Goal: Answer question/provide support: Share knowledge or assist other users

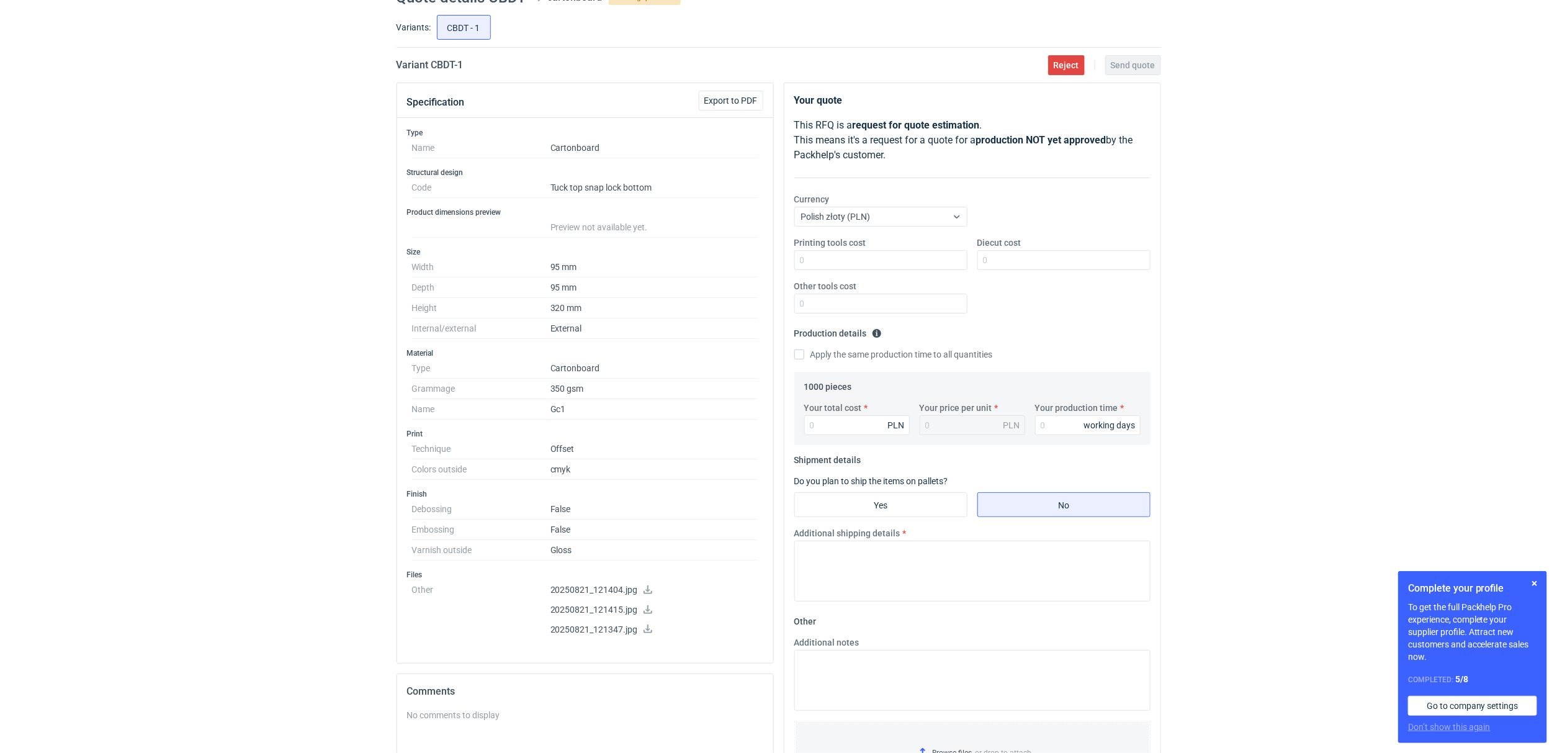
scroll to position [93, 0]
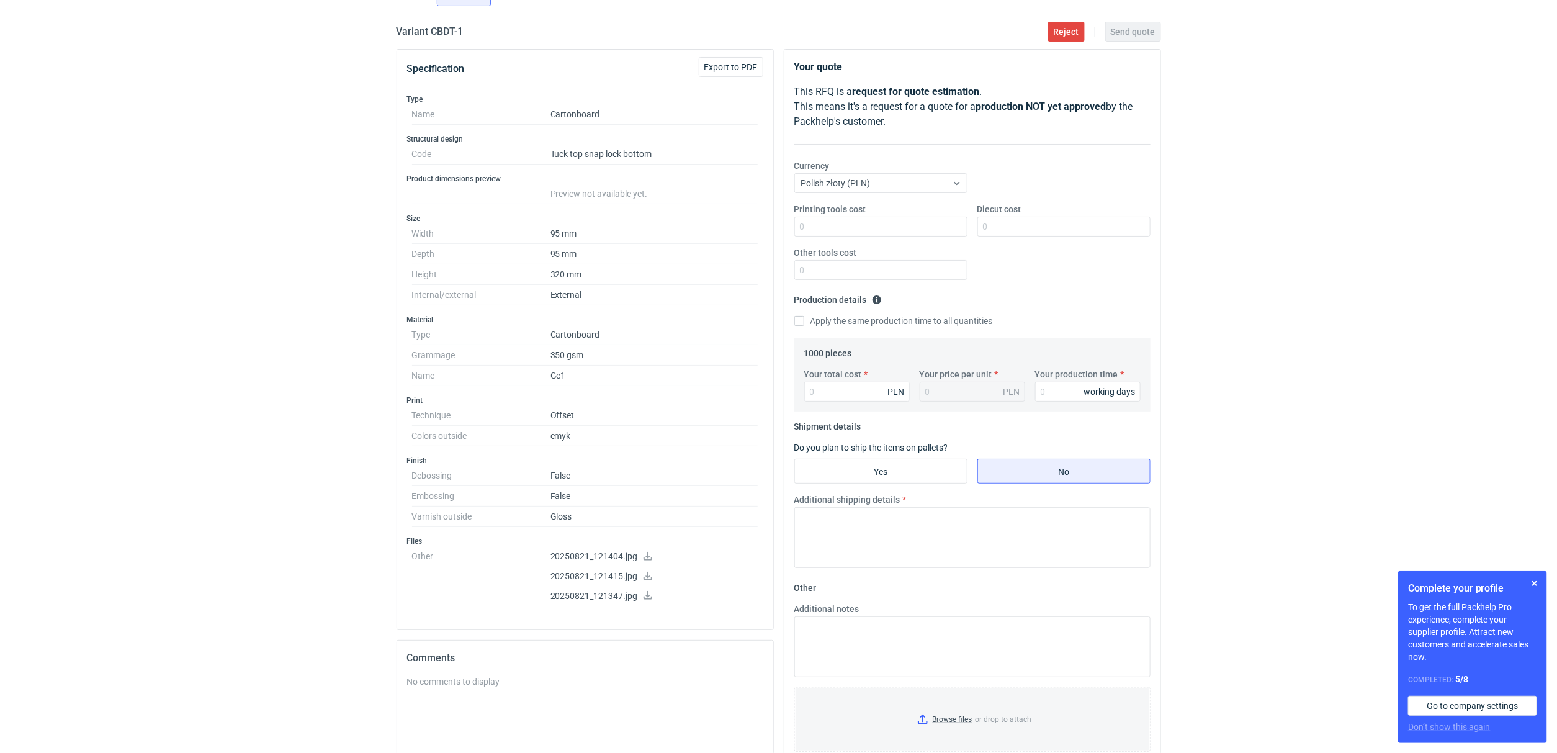
click at [643, 559] on icon at bounding box center [648, 556] width 10 height 9
click at [647, 580] on icon at bounding box center [648, 576] width 10 height 9
click at [648, 599] on icon at bounding box center [648, 595] width 9 height 9
click at [227, 408] on div "RFQs Specs Designs Items Orders Customers Tools Analytics 12 2 ŁK [PERSON_NAME]…" at bounding box center [778, 283] width 1557 height 753
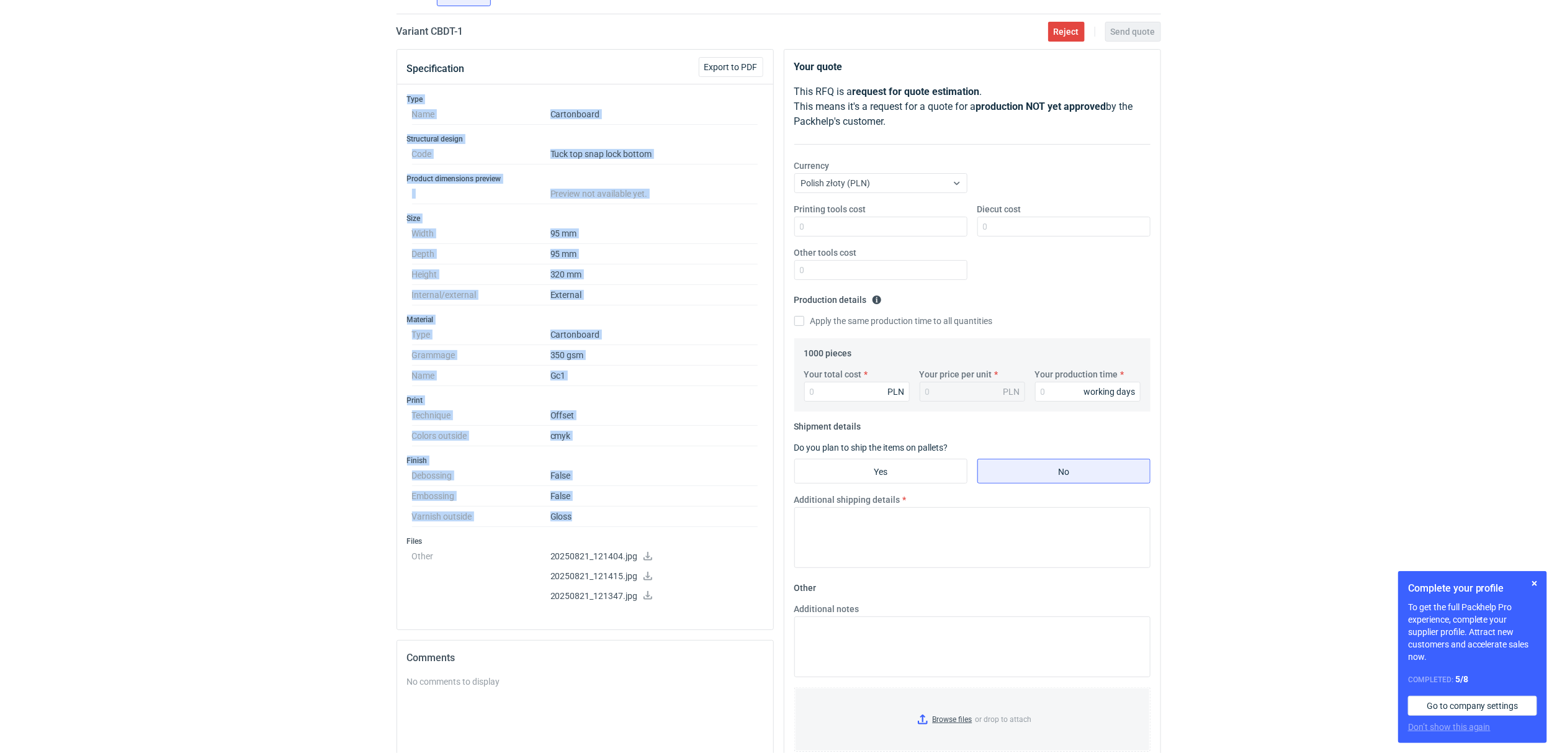
drag, startPoint x: 599, startPoint y: 509, endPoint x: 397, endPoint y: 97, distance: 459.0
click at [397, 97] on div "Type Name Cartonboard Structural design Code Tuck top snap lock bottom Product …" at bounding box center [585, 356] width 376 height 545
click at [387, 174] on div "RFQs Specs Designs Items Orders Customers Tools Analytics 12 2 ŁK [PERSON_NAME]…" at bounding box center [778, 283] width 1557 height 753
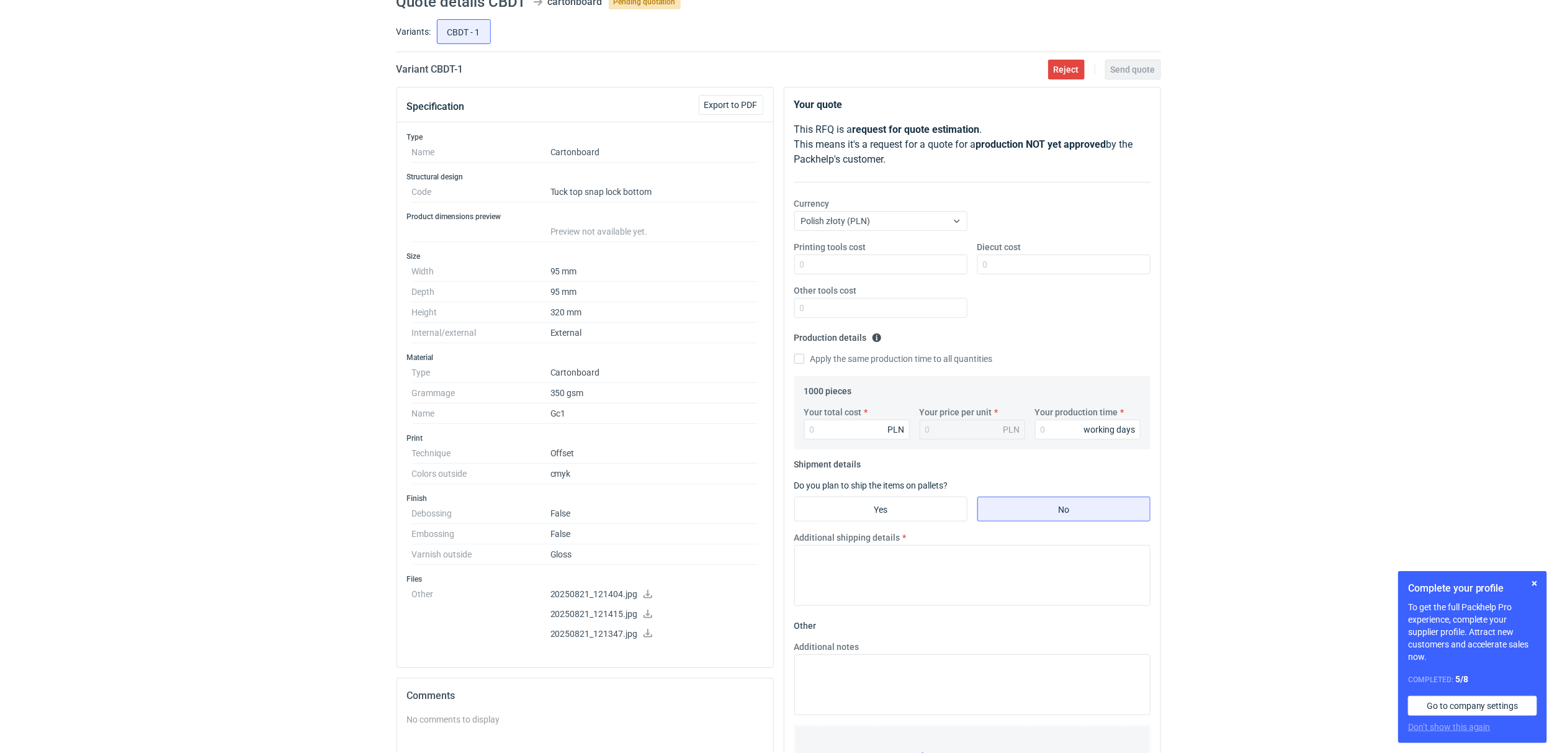
scroll to position [0, 0]
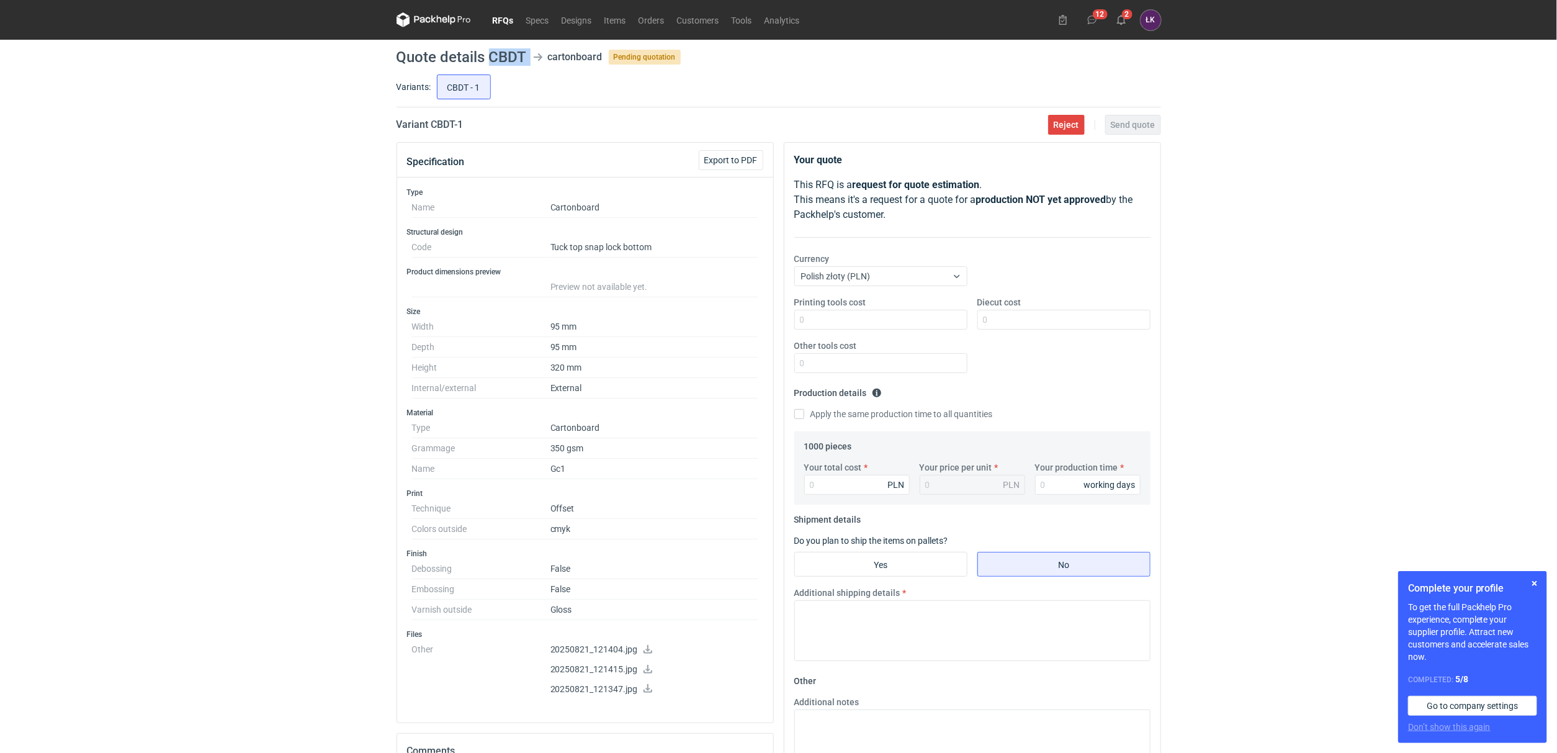
drag, startPoint x: 489, startPoint y: 55, endPoint x: 532, endPoint y: 55, distance: 42.8
click at [532, 55] on header "Quote details CBDT cartonboard Pending quotation" at bounding box center [779, 57] width 765 height 15
copy header "CBDT"
click at [392, 451] on div "Specification Export to PDF Type Name Cartonboard Structural design Code Tuck t…" at bounding box center [585, 586] width 387 height 889
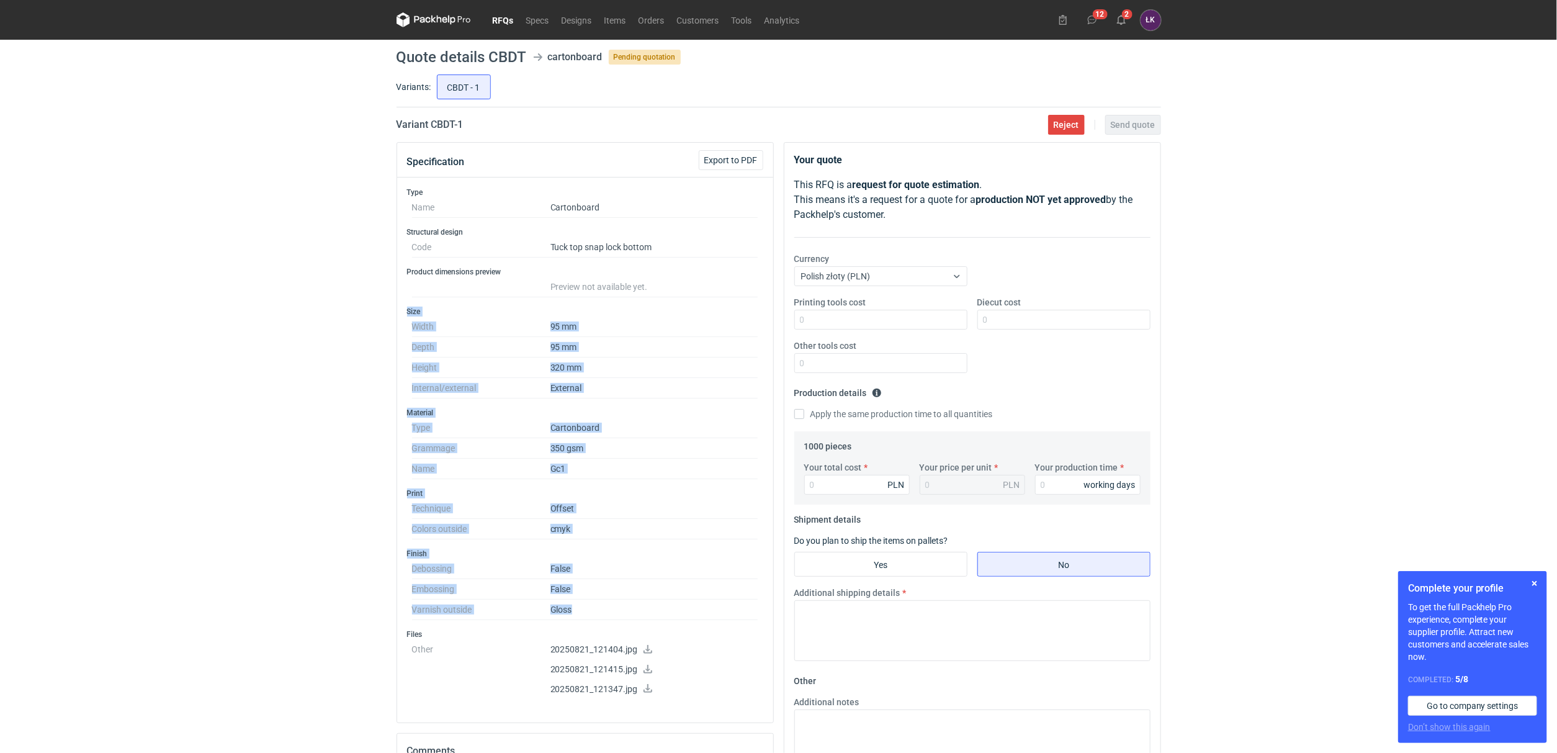
drag, startPoint x: 606, startPoint y: 610, endPoint x: 408, endPoint y: 308, distance: 360.4
click at [408, 308] on div "Type Name Cartonboard Structural design Code Tuck top snap lock bottom Product …" at bounding box center [585, 449] width 376 height 545
click at [408, 308] on h3 "Size" at bounding box center [585, 312] width 356 height 10
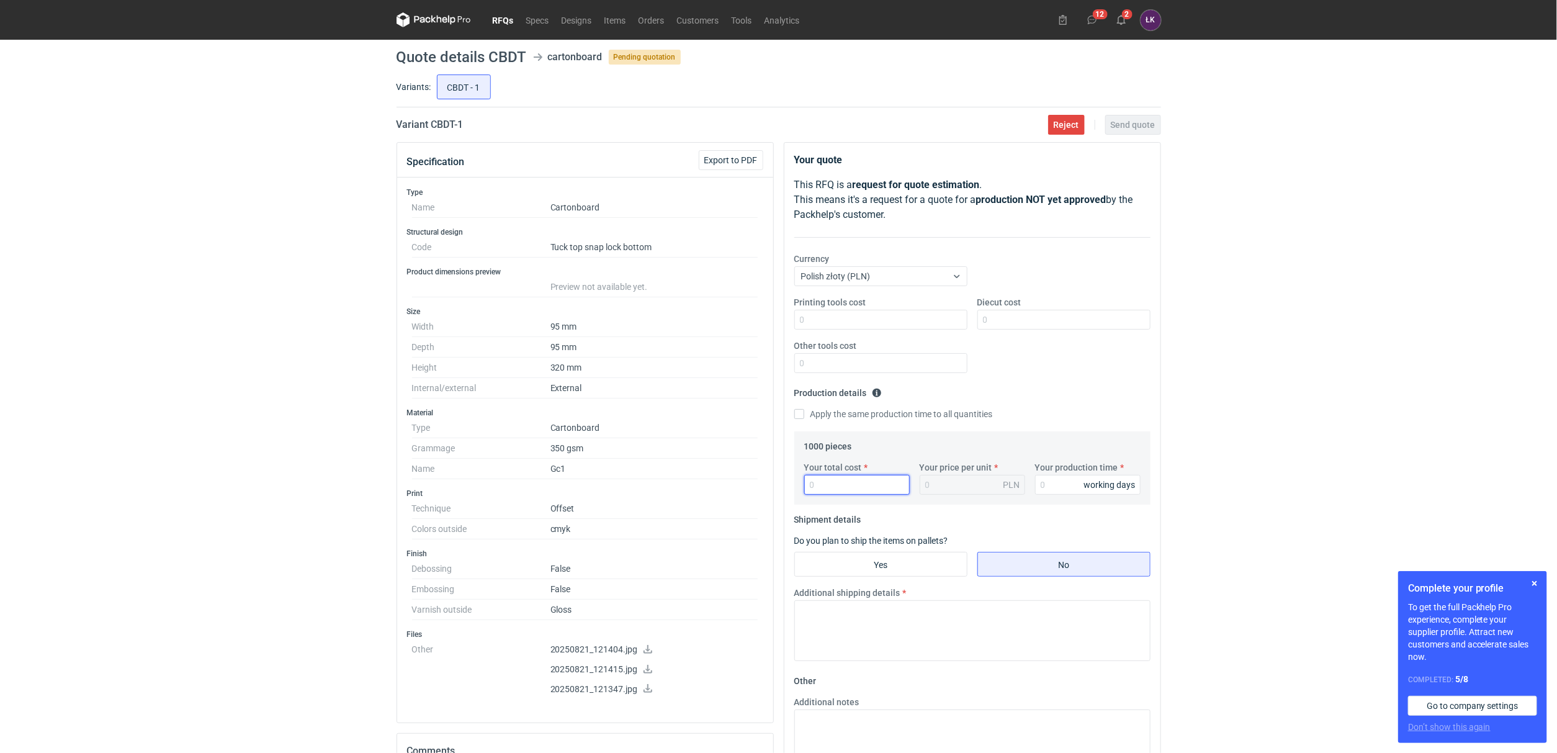
click at [856, 486] on input "Your total cost" at bounding box center [856, 485] width 105 height 20
type input "2690"
type input "2.69"
click at [1003, 323] on input "Diecut cost" at bounding box center [1063, 320] width 173 height 20
drag, startPoint x: 810, startPoint y: 473, endPoint x: 792, endPoint y: 472, distance: 18.0
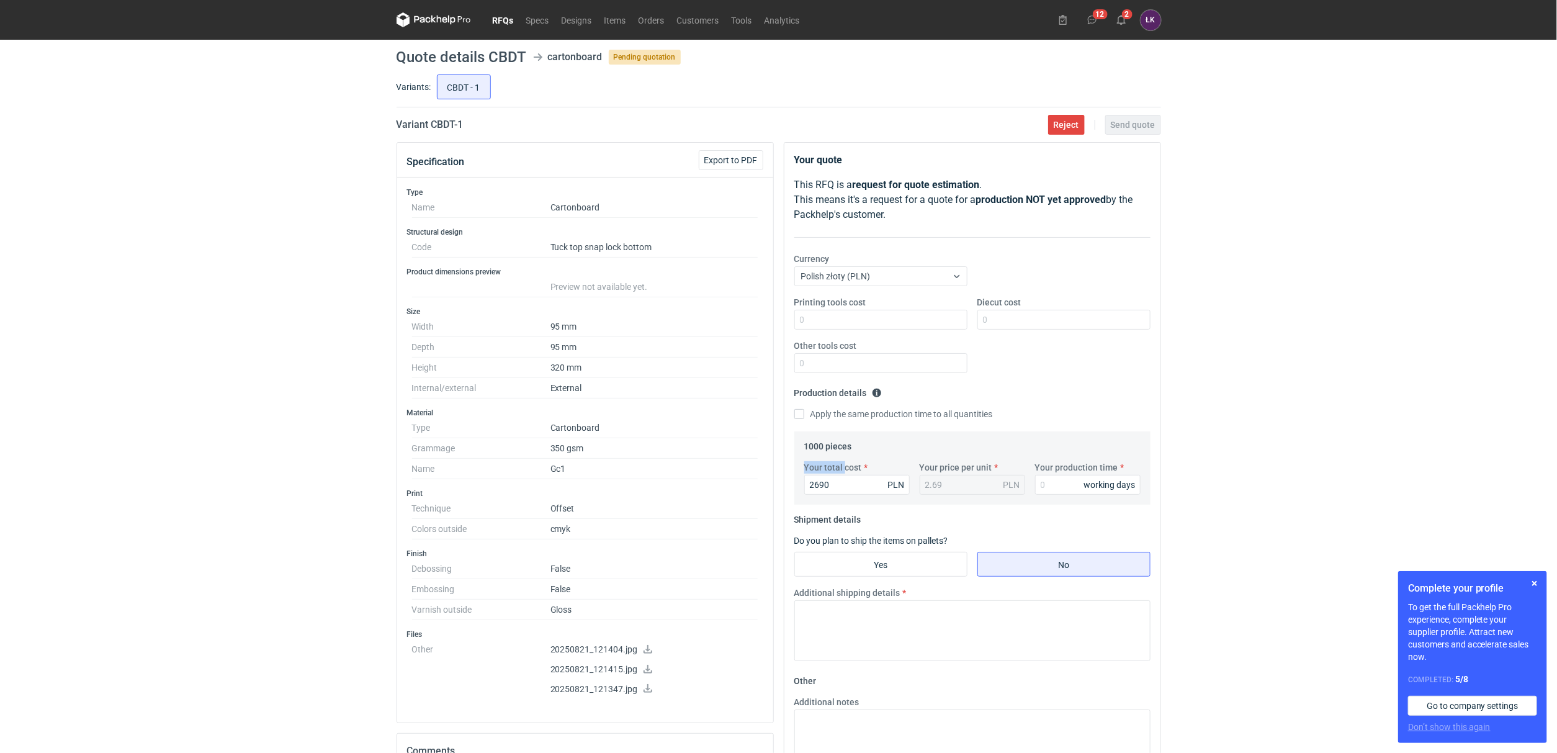
click at [781, 473] on div "Your quote This RFQ is a request for quote estimation . This means it's a reque…" at bounding box center [972, 586] width 387 height 889
click at [785, 495] on div "Your quote This RFQ is a request for quote estimation . This means it's a reque…" at bounding box center [972, 504] width 376 height 722
type input "29"
type input "0.03"
type input "2930"
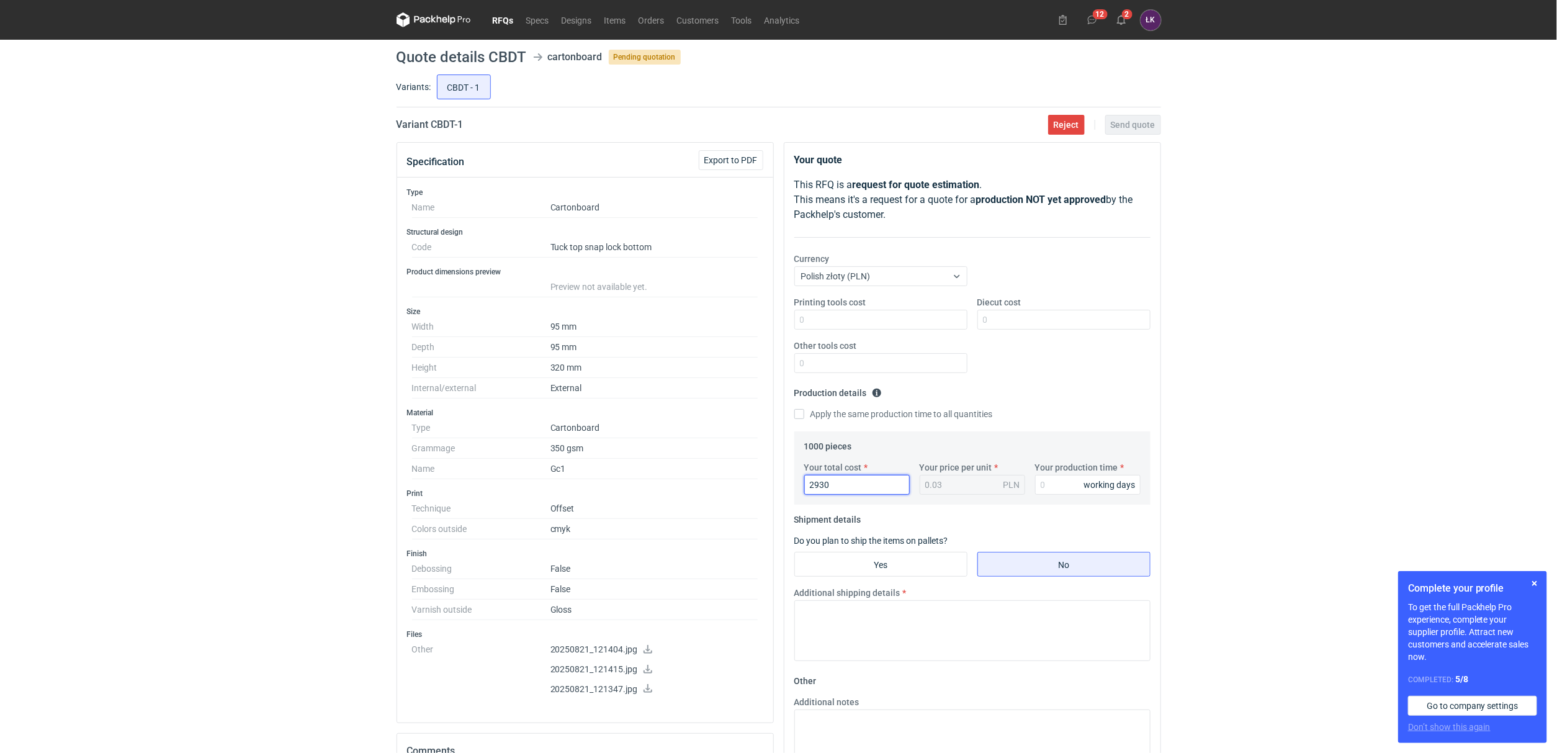
type input "2.93"
type input "2930"
click at [1053, 326] on input "Diecut cost" at bounding box center [1063, 320] width 173 height 20
type input "550"
click at [1442, 276] on div "RFQs Specs Designs Items Orders Customers Tools Analytics 12 2 ŁK [PERSON_NAME]…" at bounding box center [778, 376] width 1557 height 753
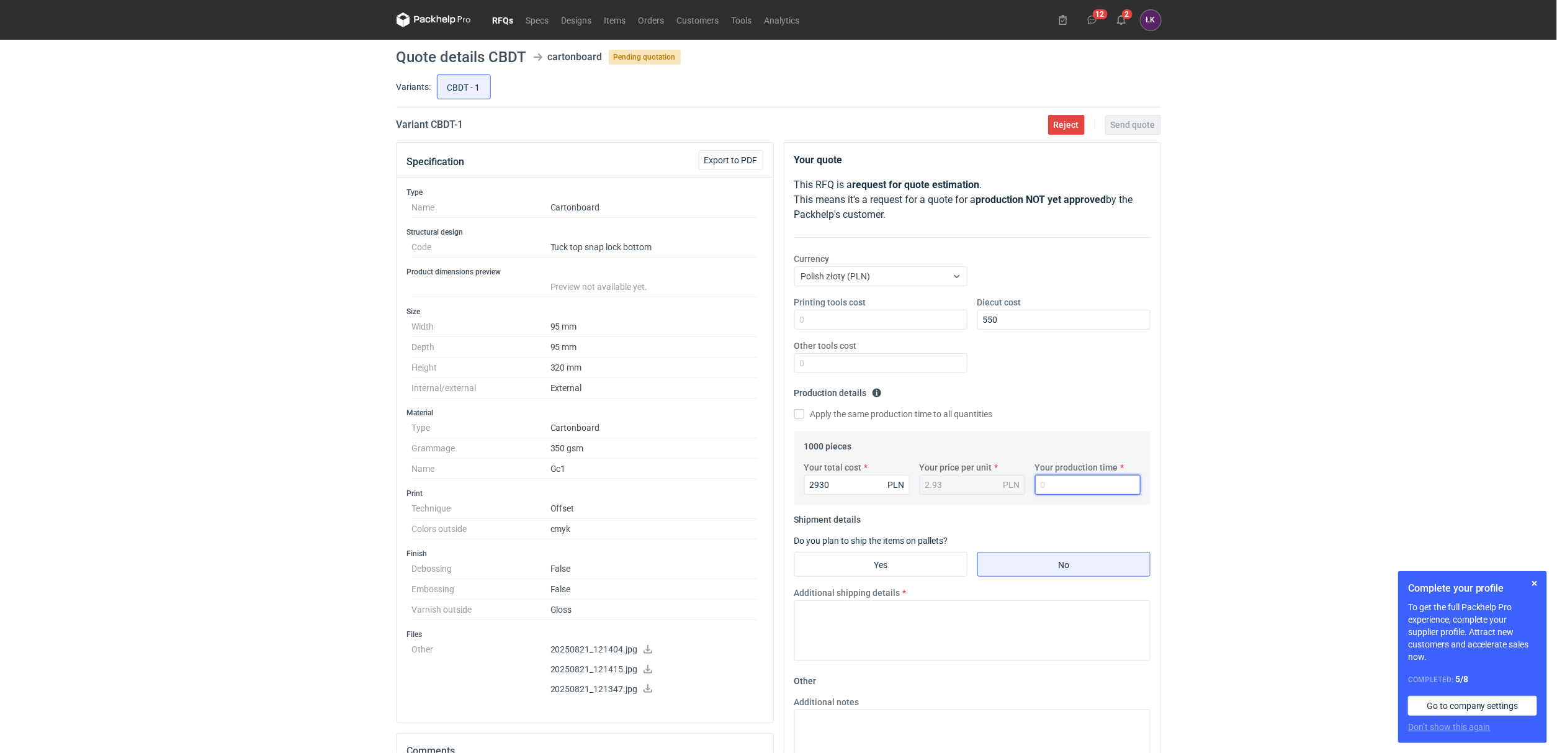
click at [1039, 484] on input "Your production time" at bounding box center [1087, 485] width 105 height 20
type input "15"
click at [1425, 374] on div "RFQs Specs Designs Items Orders Customers Tools Analytics 12 2 ŁK [PERSON_NAME]…" at bounding box center [778, 376] width 1557 height 753
click at [917, 573] on input "Yes" at bounding box center [881, 564] width 172 height 24
radio input "true"
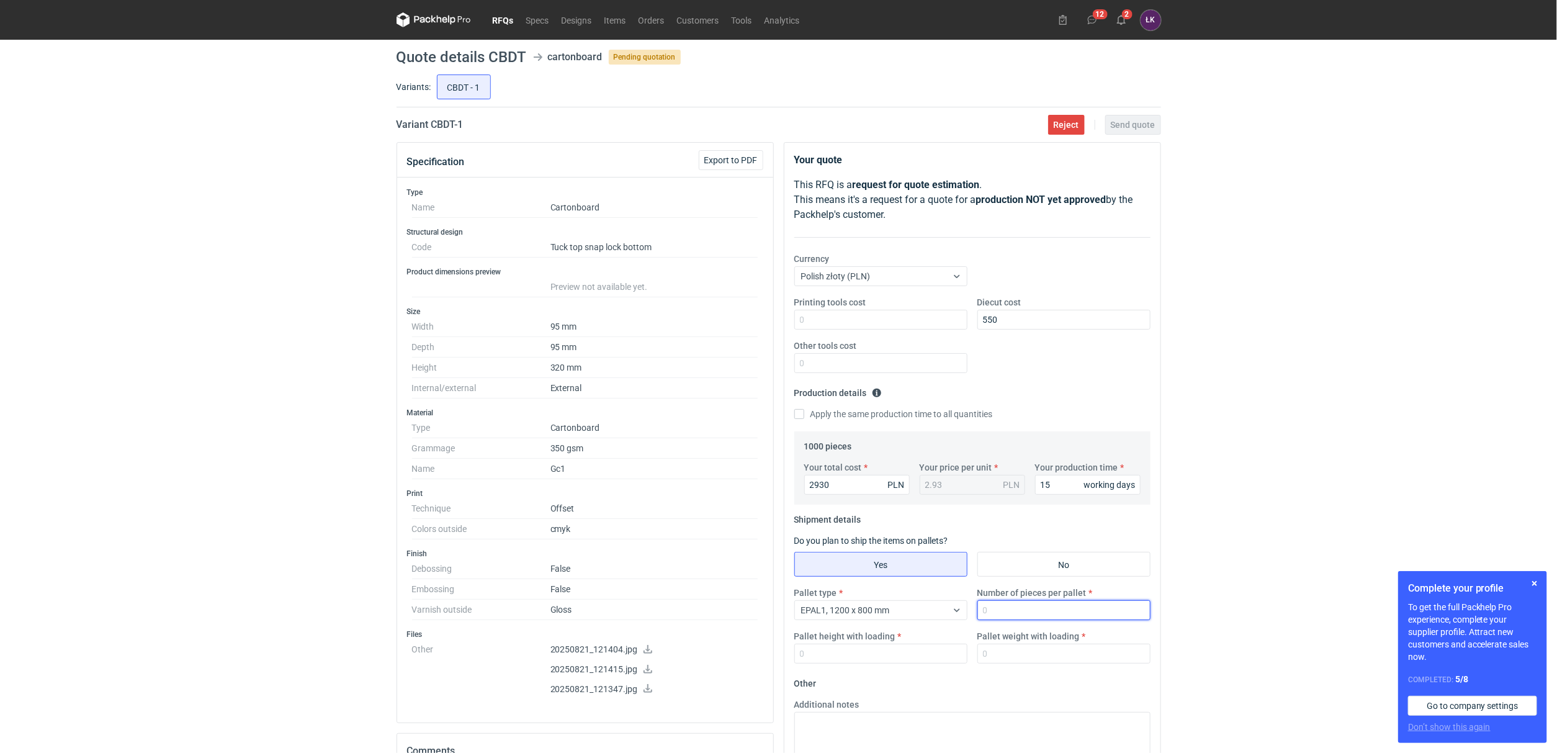
click at [1004, 604] on input "Number of pieces per pallet" at bounding box center [1063, 610] width 173 height 20
click at [944, 613] on div "EPAL1, 1200 x 800 mm" at bounding box center [871, 609] width 152 height 17
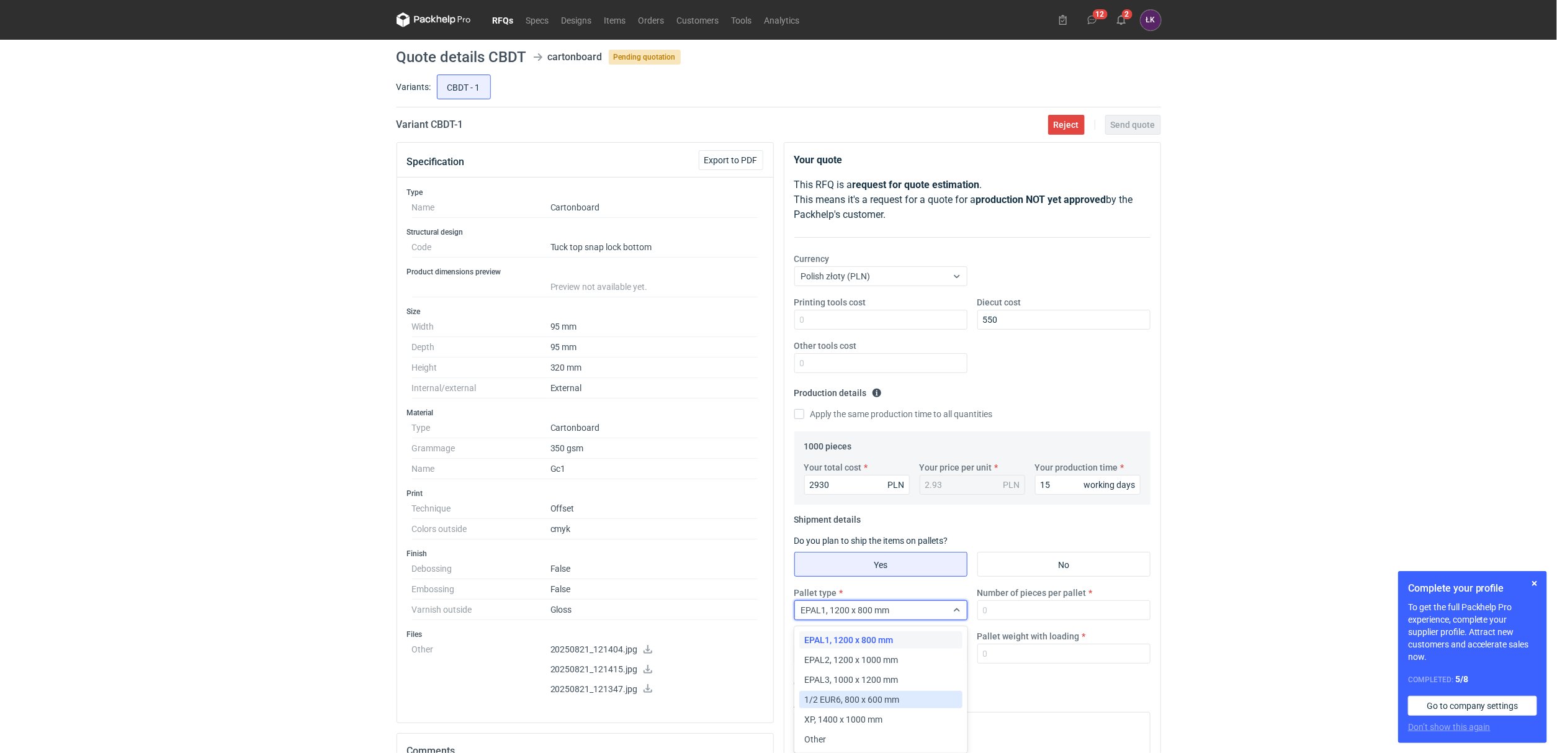
click at [863, 702] on span "1/2 EUR6, 800 x 600 mm" at bounding box center [851, 699] width 95 height 12
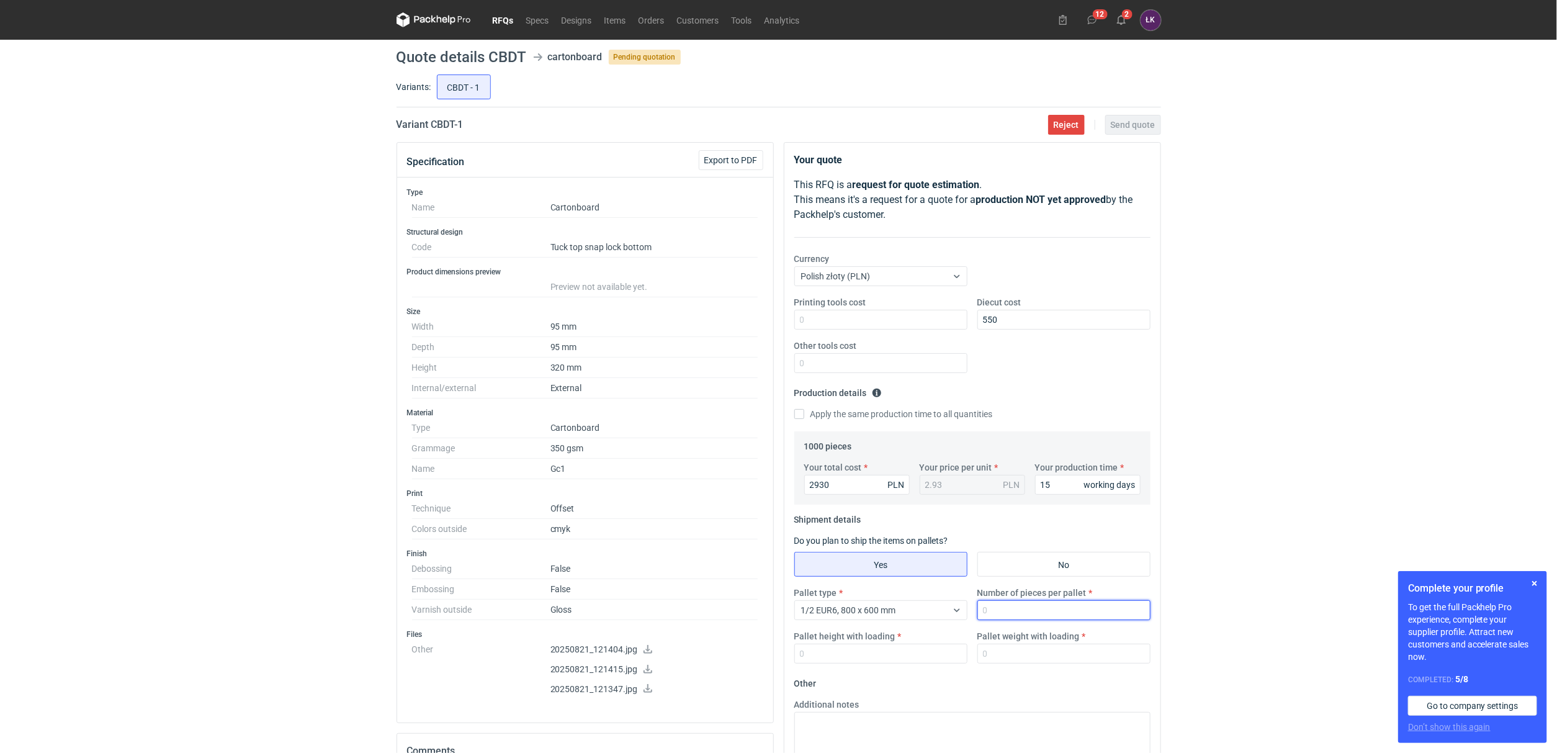
click at [1015, 613] on input "Number of pieces per pallet" at bounding box center [1063, 610] width 173 height 20
type input "1000"
click at [1023, 650] on input "Pallet weight with loading" at bounding box center [1063, 654] width 173 height 20
type input "80"
click at [840, 657] on input "Pallet height with loading" at bounding box center [880, 654] width 173 height 20
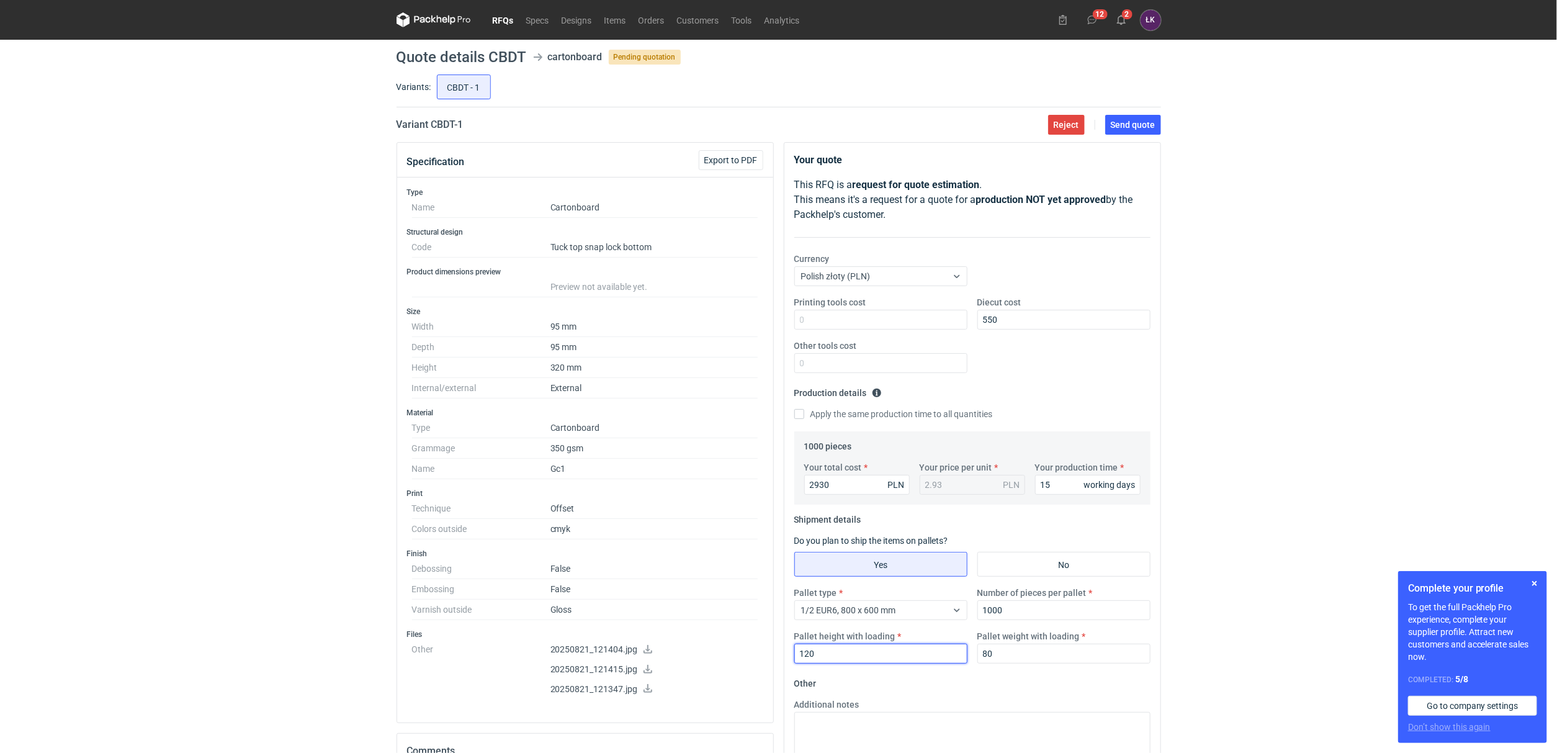
type input "120"
click at [1215, 518] on div "RFQs Specs Designs Items Orders Customers Tools Analytics 12 2 ŁK [PERSON_NAME]…" at bounding box center [778, 376] width 1557 height 753
drag, startPoint x: 637, startPoint y: 607, endPoint x: 662, endPoint y: 481, distance: 128.4
click at [436, 495] on div "Type Name Cartonboard Structural design Code Tuck top snap lock bottom Product …" at bounding box center [585, 449] width 376 height 545
click at [1341, 384] on div "RFQs Specs Designs Items Orders Customers Tools Analytics 12 2 ŁK [PERSON_NAME]…" at bounding box center [778, 376] width 1557 height 753
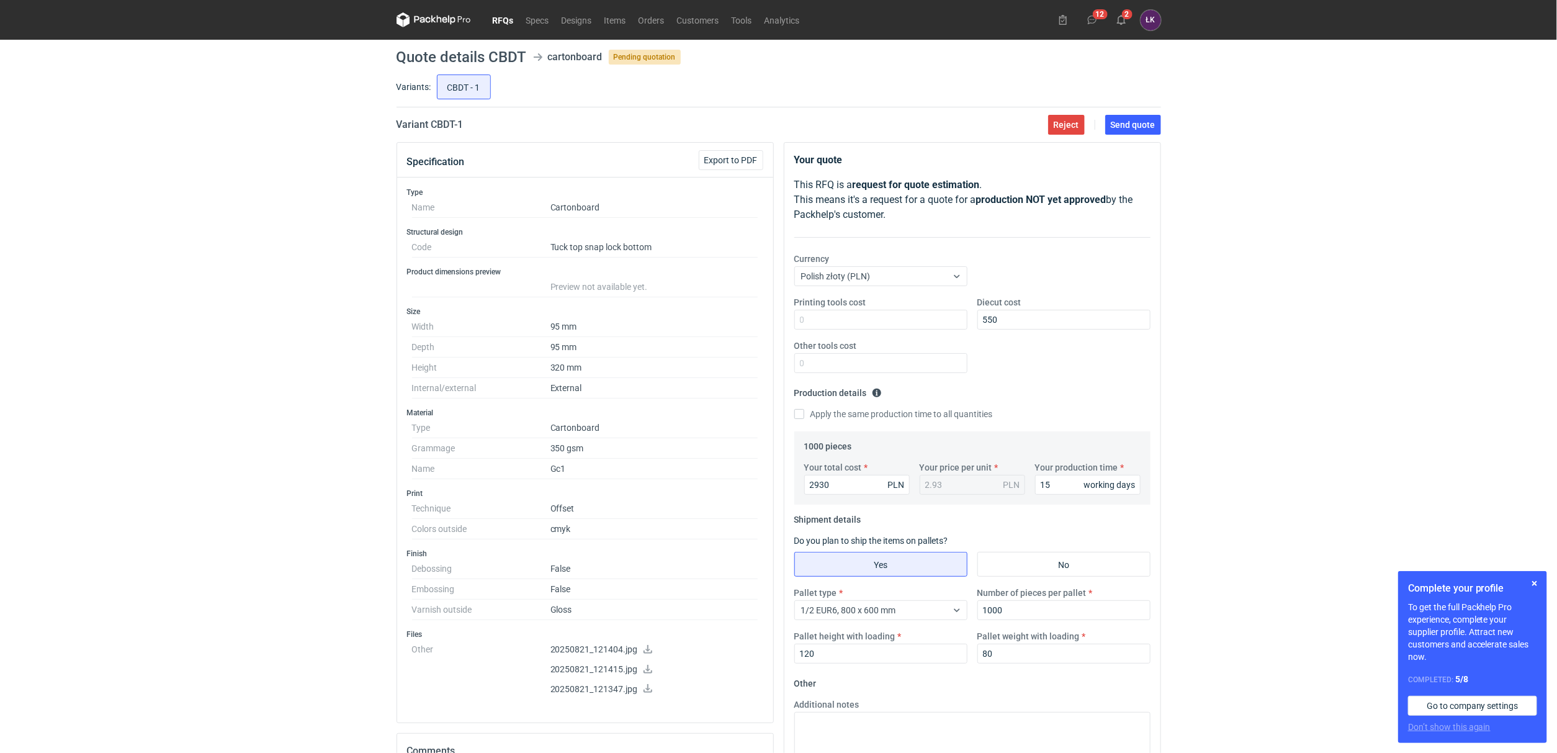
click at [1161, 128] on main "Quote details CBDT cartonboard Pending quotation Variants: CBDT - 1 Variant CBD…" at bounding box center [779, 535] width 774 height 991
click at [1139, 127] on span "Send quote" at bounding box center [1133, 124] width 45 height 9
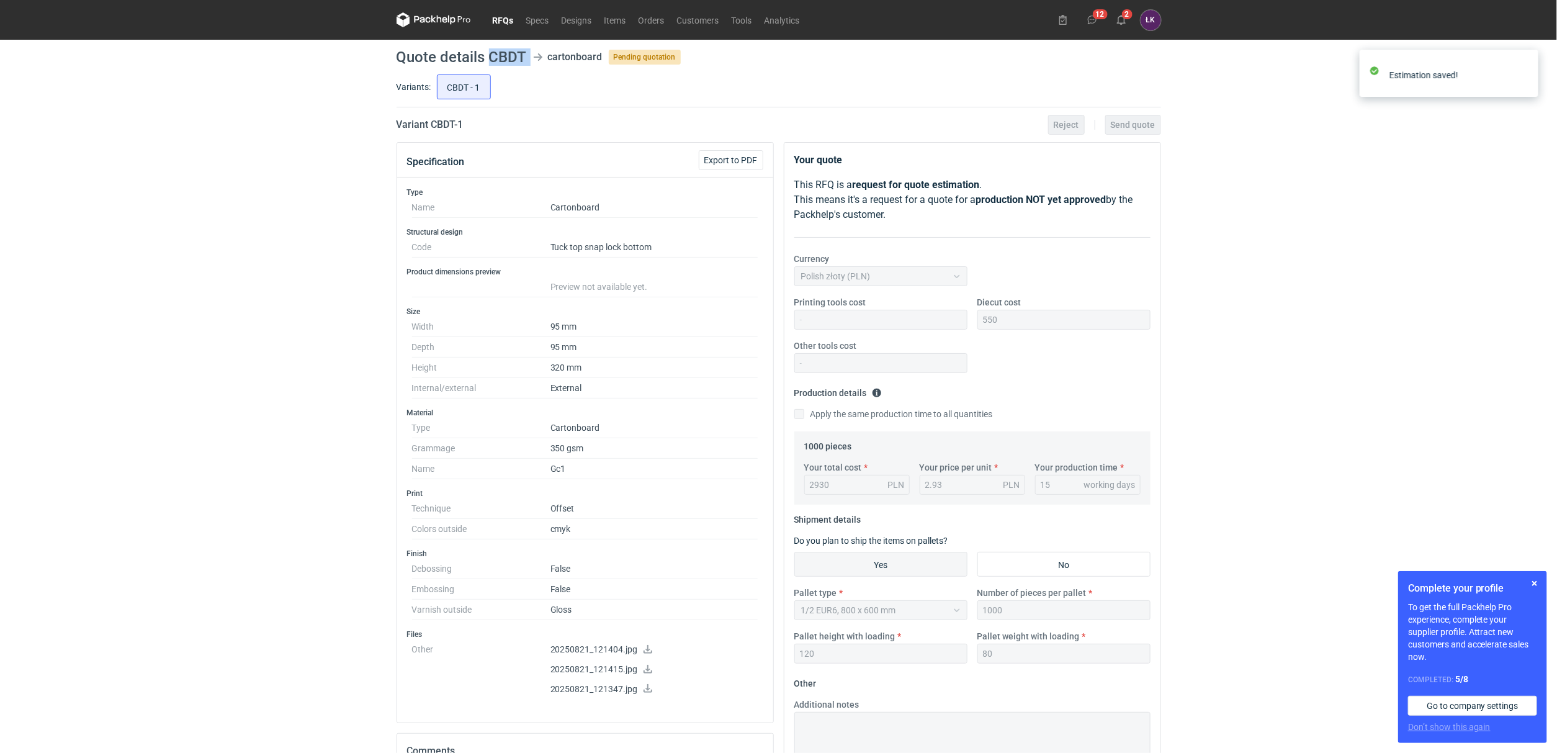
drag, startPoint x: 489, startPoint y: 53, endPoint x: 534, endPoint y: 59, distance: 45.6
click at [534, 59] on header "Quote details CBDT cartonboard Pending quotation" at bounding box center [779, 57] width 765 height 15
copy header "CBDT"
click at [1204, 218] on div "RFQs Specs Designs Items Orders Customers Tools Analytics 12 2 ŁK [PERSON_NAME]…" at bounding box center [778, 376] width 1557 height 753
click at [1134, 14] on div "12 2 ŁK [PERSON_NAME] [PERSON_NAME][EMAIL_ADDRESS][DOMAIN_NAME] Company profile…" at bounding box center [1107, 20] width 108 height 20
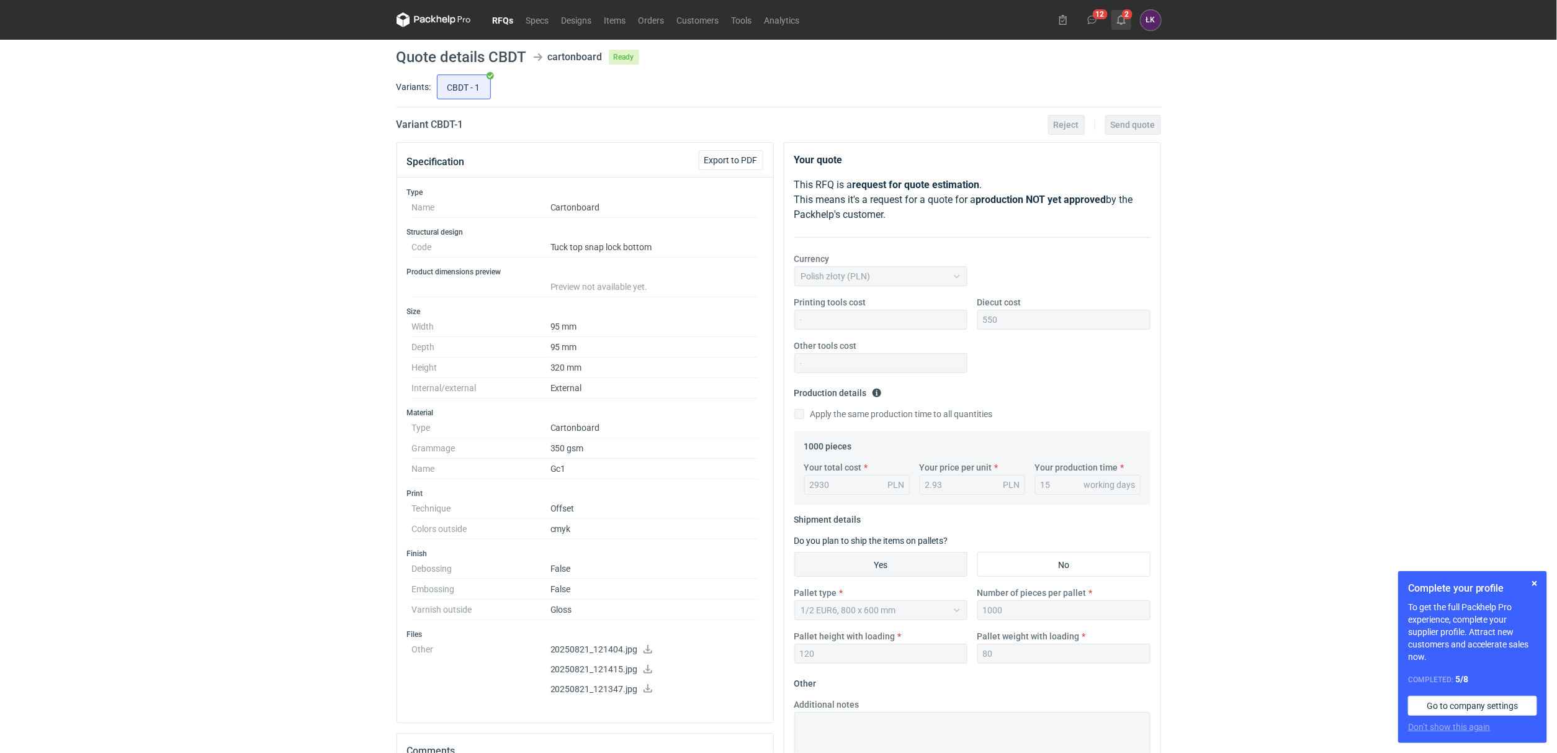
click at [1120, 21] on icon at bounding box center [1121, 20] width 10 height 10
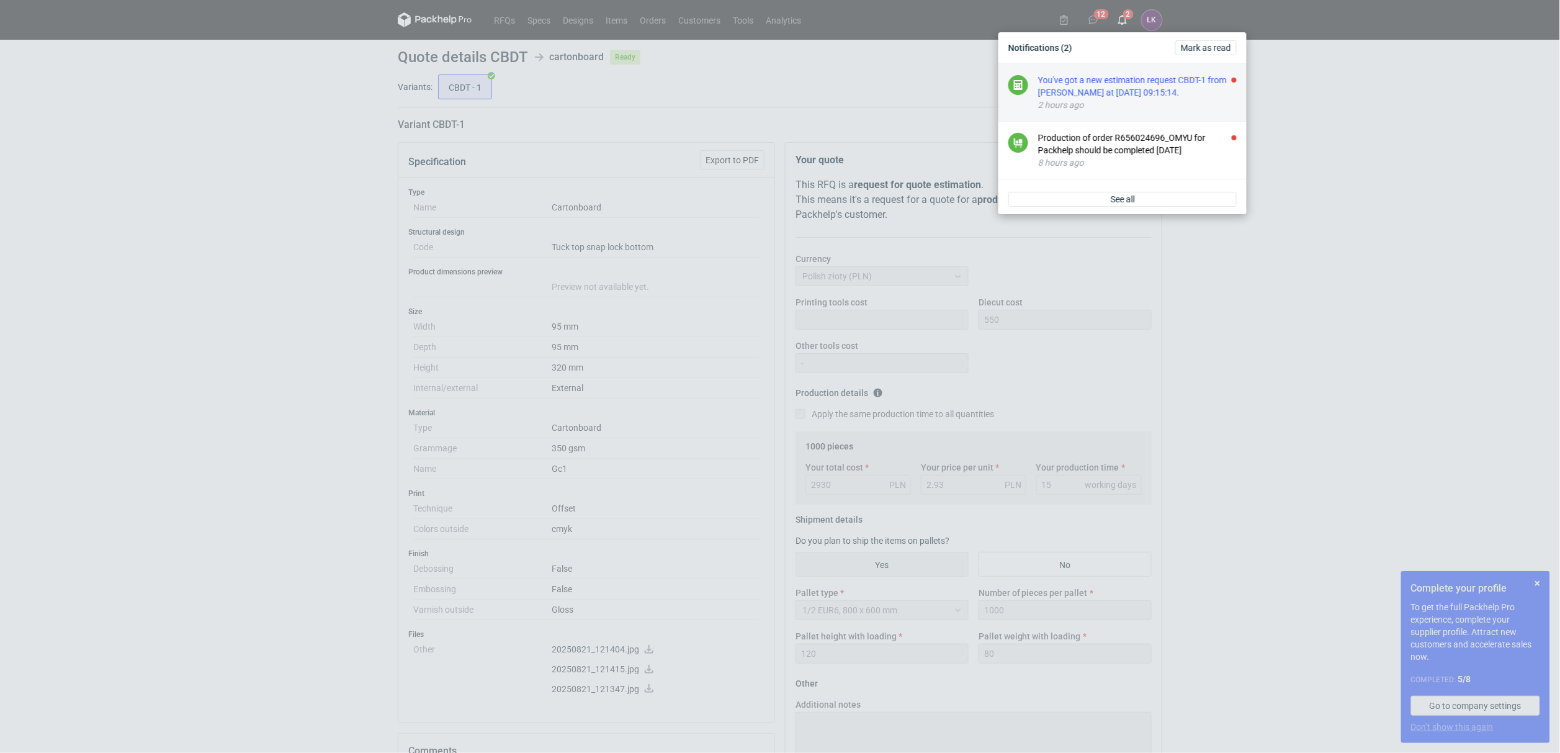
click at [1099, 89] on div "You've got a new estimation request CBDT-1 from [PERSON_NAME] at [DATE] 09:15:1…" at bounding box center [1137, 86] width 199 height 25
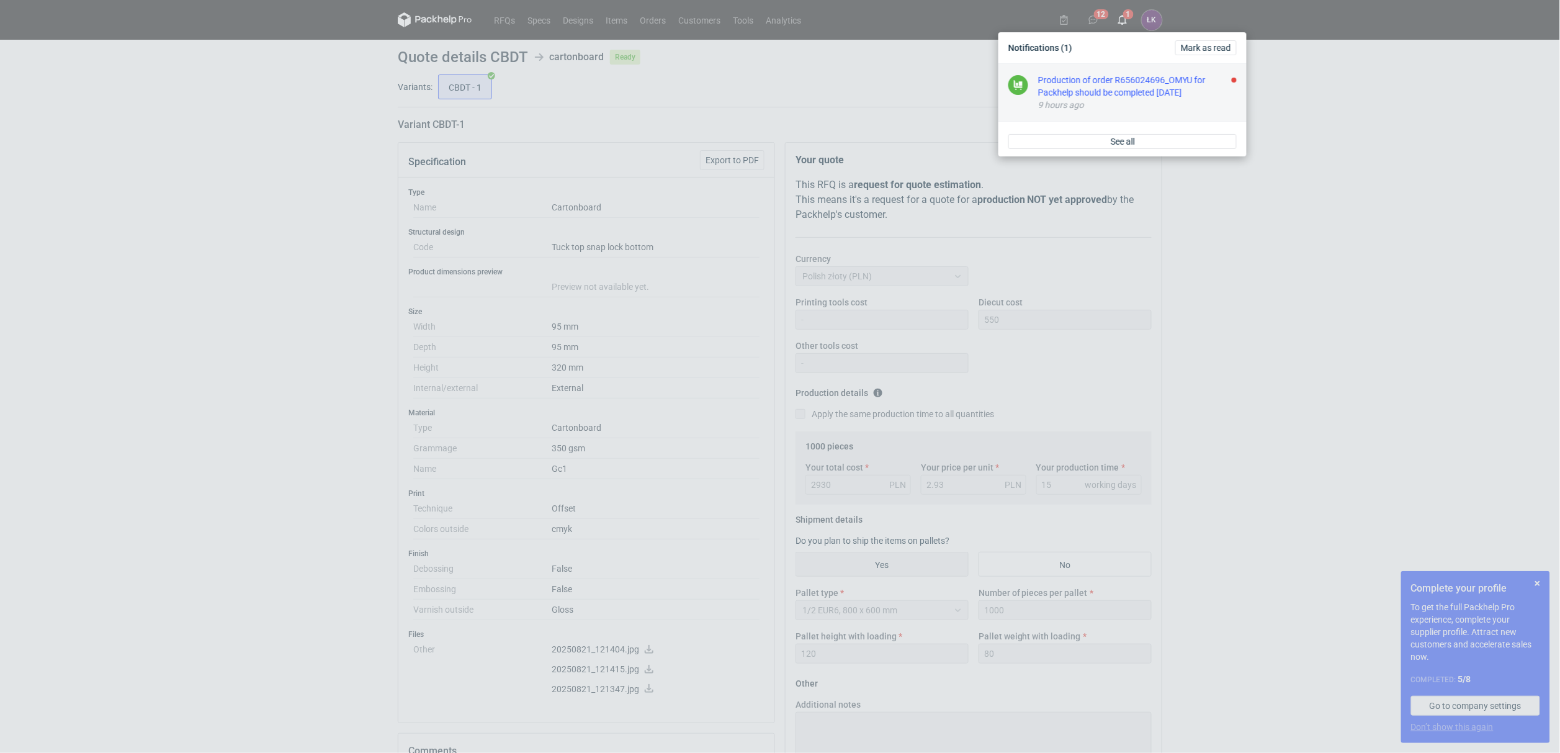
click at [1105, 90] on div "Production of order R656024696_OMYU for Packhelp should be completed [DATE]" at bounding box center [1137, 86] width 199 height 25
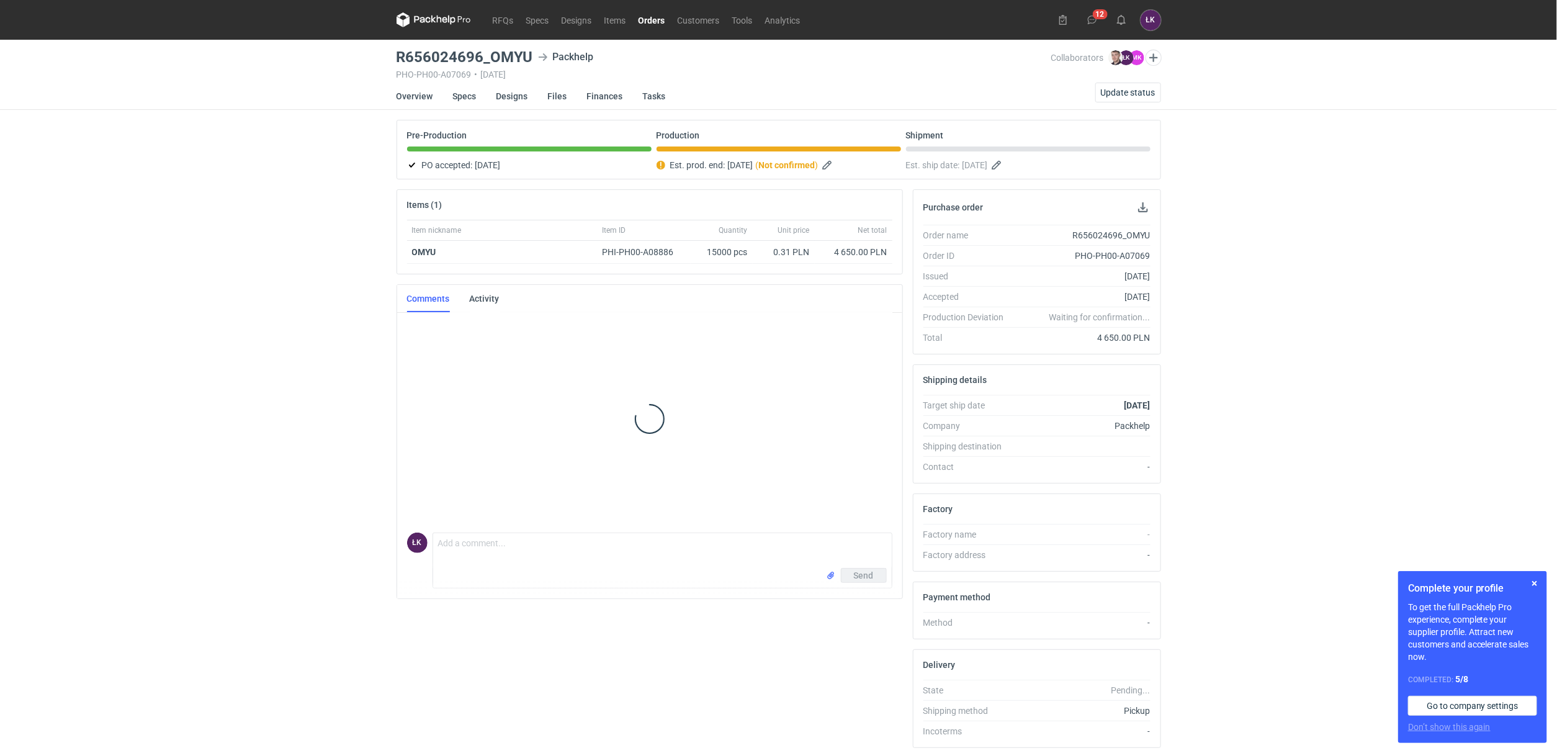
click at [1326, 202] on div "RFQs Specs Designs Items Orders Customers Tools Analytics 12 ŁK [PERSON_NAME] […" at bounding box center [778, 376] width 1557 height 753
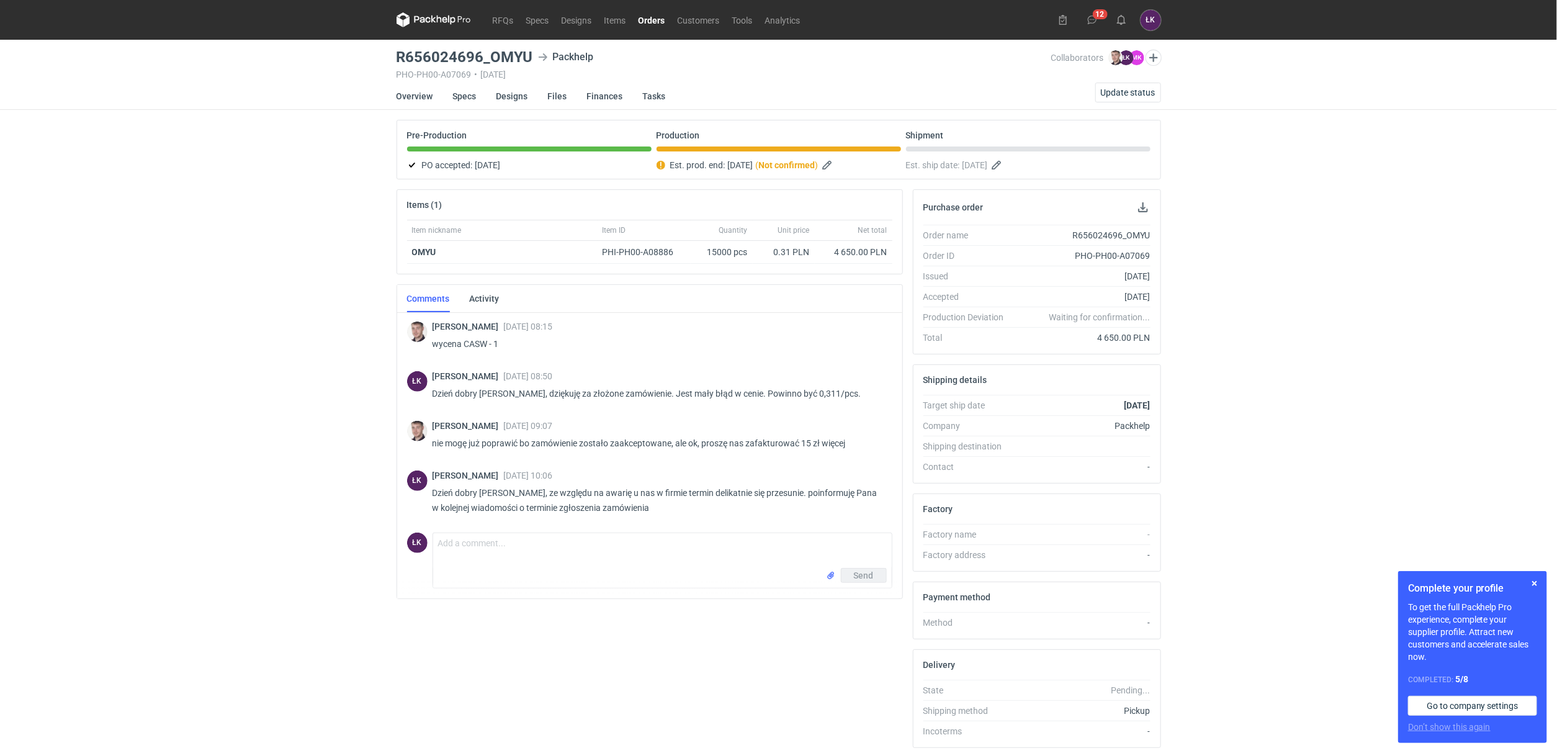
click at [279, 412] on div "RFQs Specs Designs Items Orders Customers Tools Analytics 12 ŁK [PERSON_NAME] […" at bounding box center [778, 376] width 1557 height 753
click at [306, 486] on div "RFQs Specs Designs Items Orders Customers Tools Analytics 12 ŁK [PERSON_NAME] […" at bounding box center [778, 376] width 1557 height 753
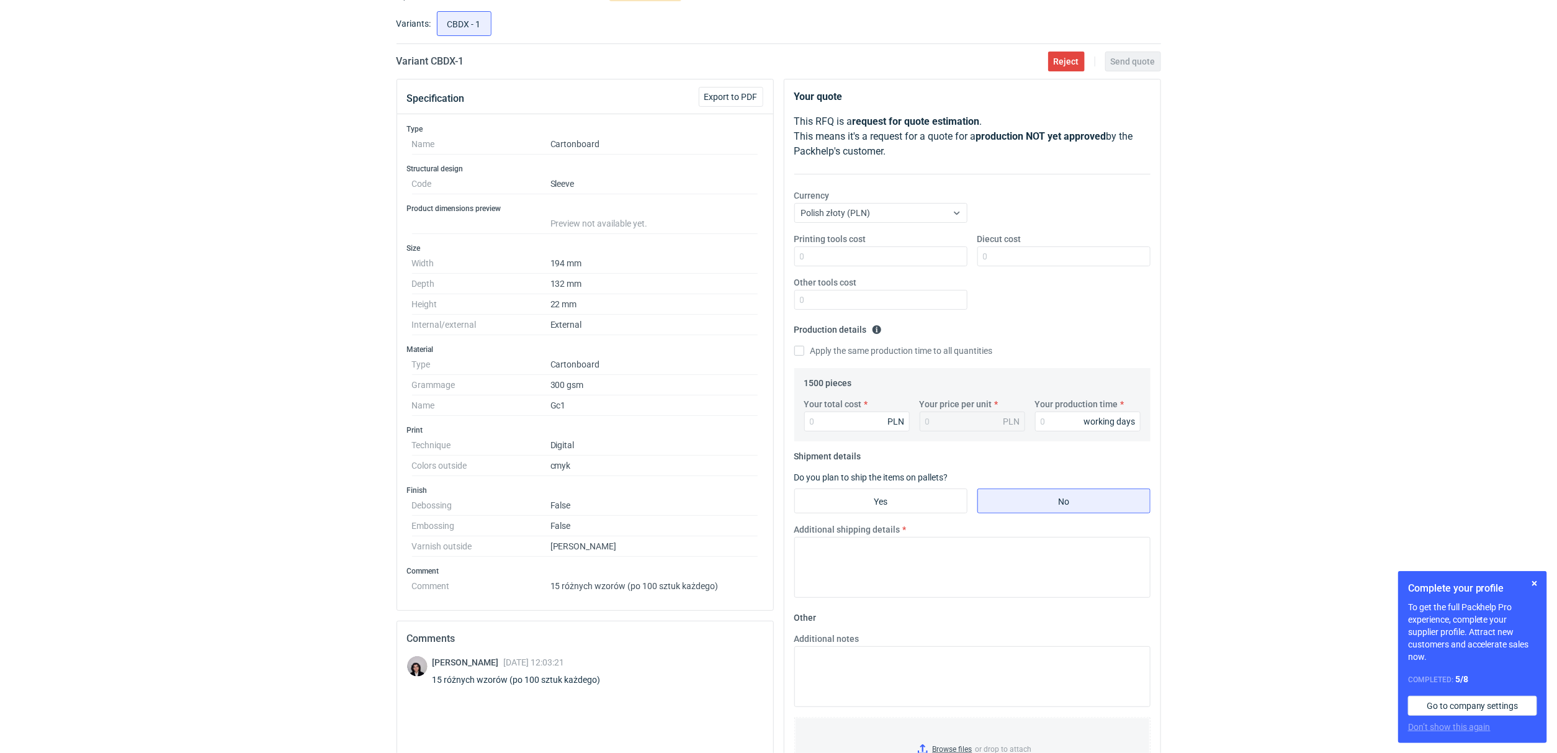
scroll to position [93, 0]
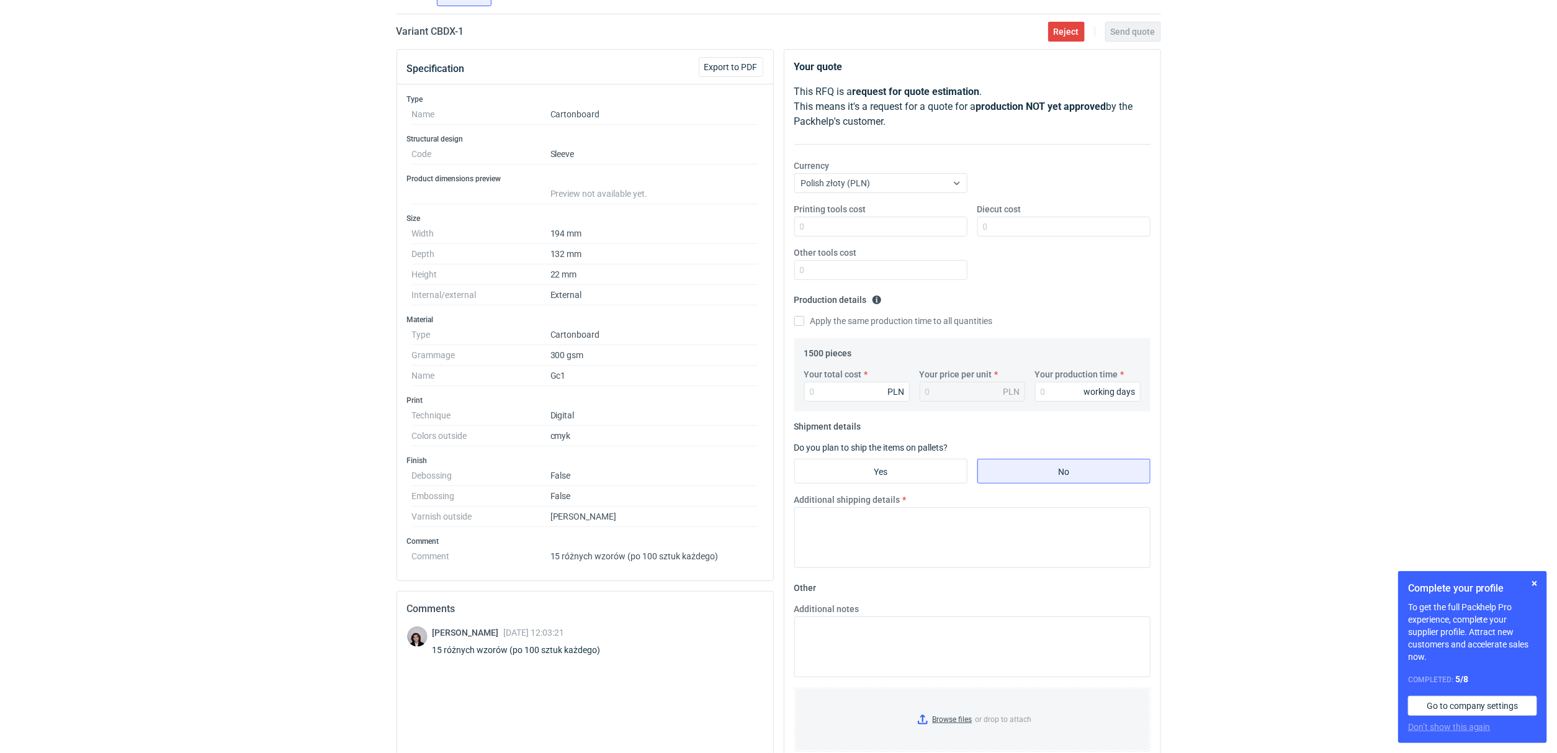
click at [303, 461] on div "RFQs Specs Designs Items Orders Customers Tools Analytics 12 1 ŁK Łukasz Kowals…" at bounding box center [778, 283] width 1557 height 753
click at [1067, 31] on span "Reject" at bounding box center [1066, 31] width 25 height 9
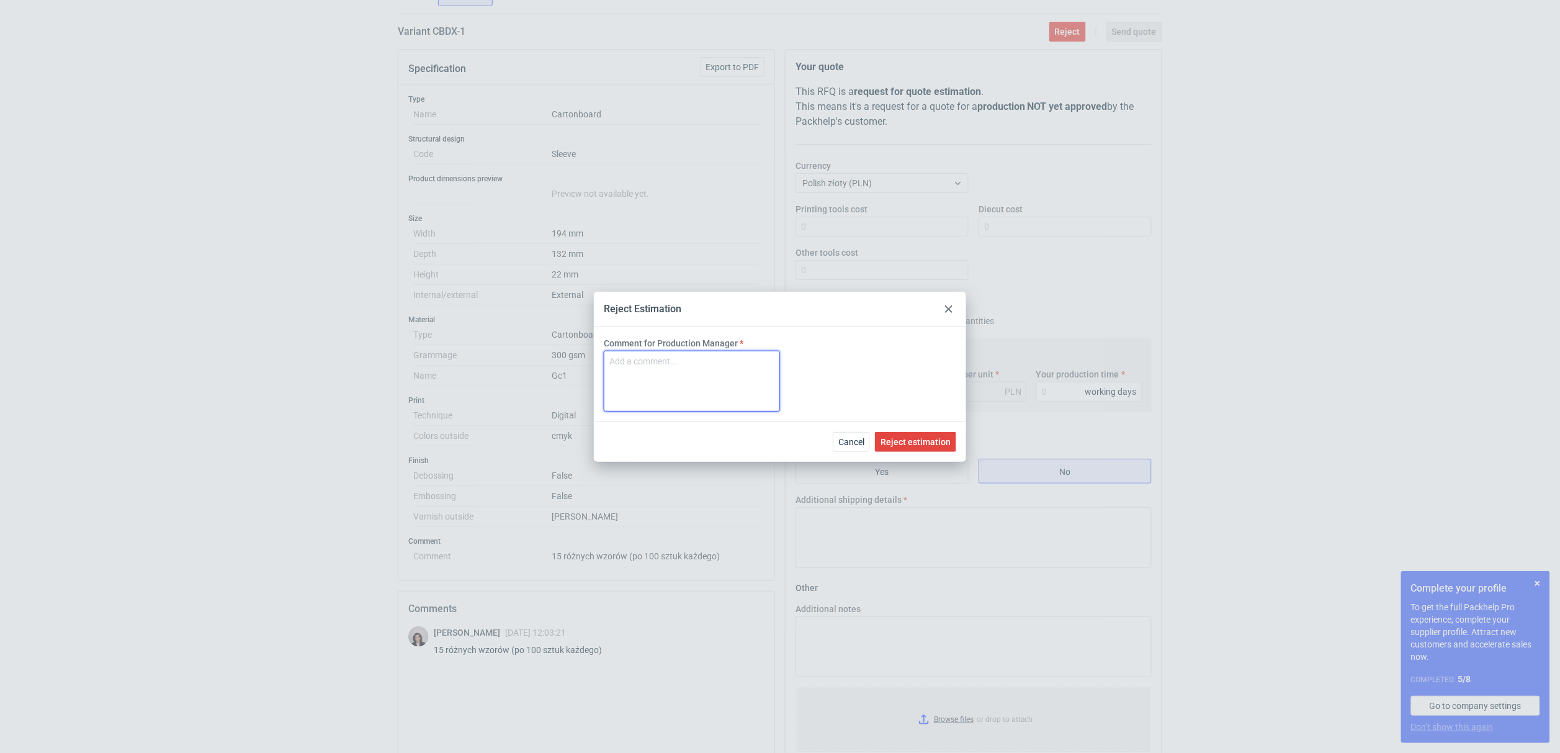
click at [681, 358] on textarea "Comment for Production Manager" at bounding box center [692, 381] width 176 height 61
type textarea "brak możliwości wykonania"
click at [945, 441] on span "Reject estimation" at bounding box center [916, 442] width 70 height 9
